Goal: Task Accomplishment & Management: Manage account settings

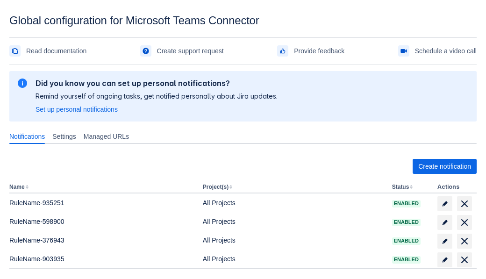
click at [444, 166] on span "Create notification" at bounding box center [444, 166] width 53 height 15
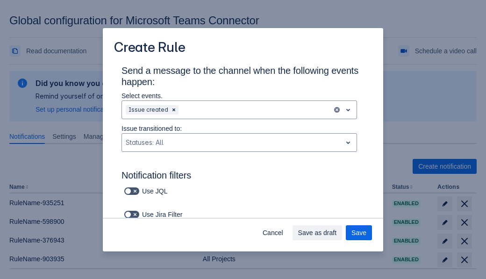
type input "RuleName-225038New Rule (5)"
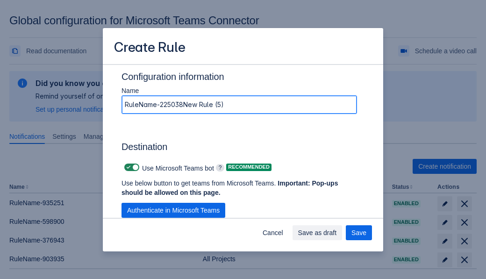
scroll to position [671, 0]
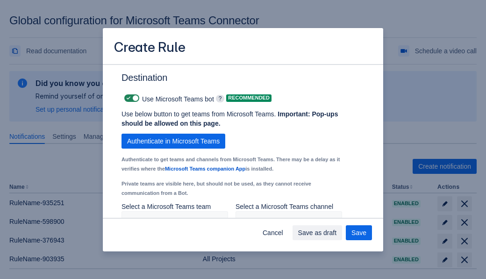
click at [173, 141] on span "Authenticate in Microsoft Teams" at bounding box center [173, 141] width 92 height 15
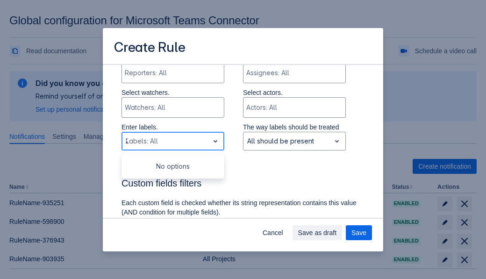
type input "225038_label"
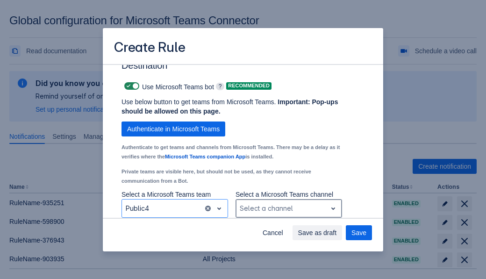
click at [288, 208] on div "Scrollable content" at bounding box center [281, 208] width 83 height 11
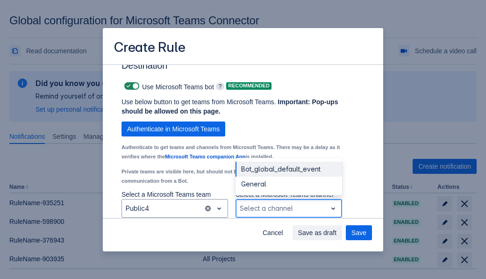
click at [288, 169] on div "Bot_global_default_event" at bounding box center [288, 169] width 106 height 15
click at [337, 233] on span "Save as draft" at bounding box center [317, 232] width 39 height 15
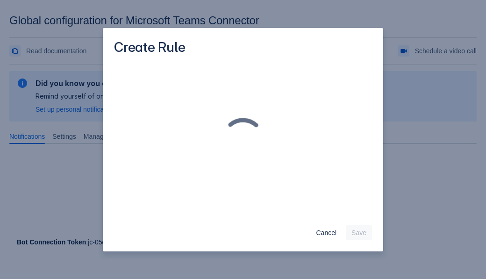
scroll to position [0, 0]
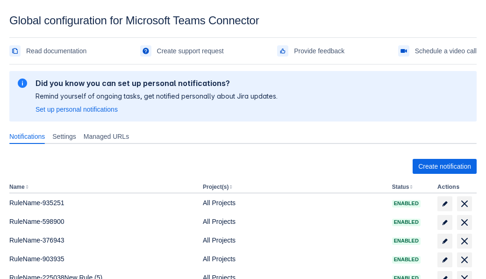
click at [464, 273] on span "delete" at bounding box center [464, 278] width 11 height 11
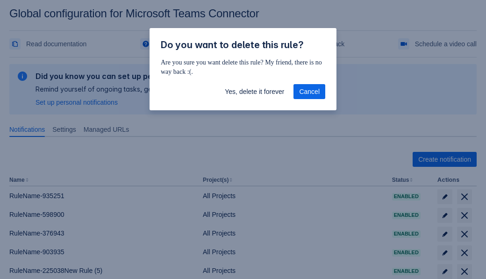
click at [254, 92] on span "Yes, delete it forever" at bounding box center [254, 91] width 59 height 15
